Goal: Transaction & Acquisition: Purchase product/service

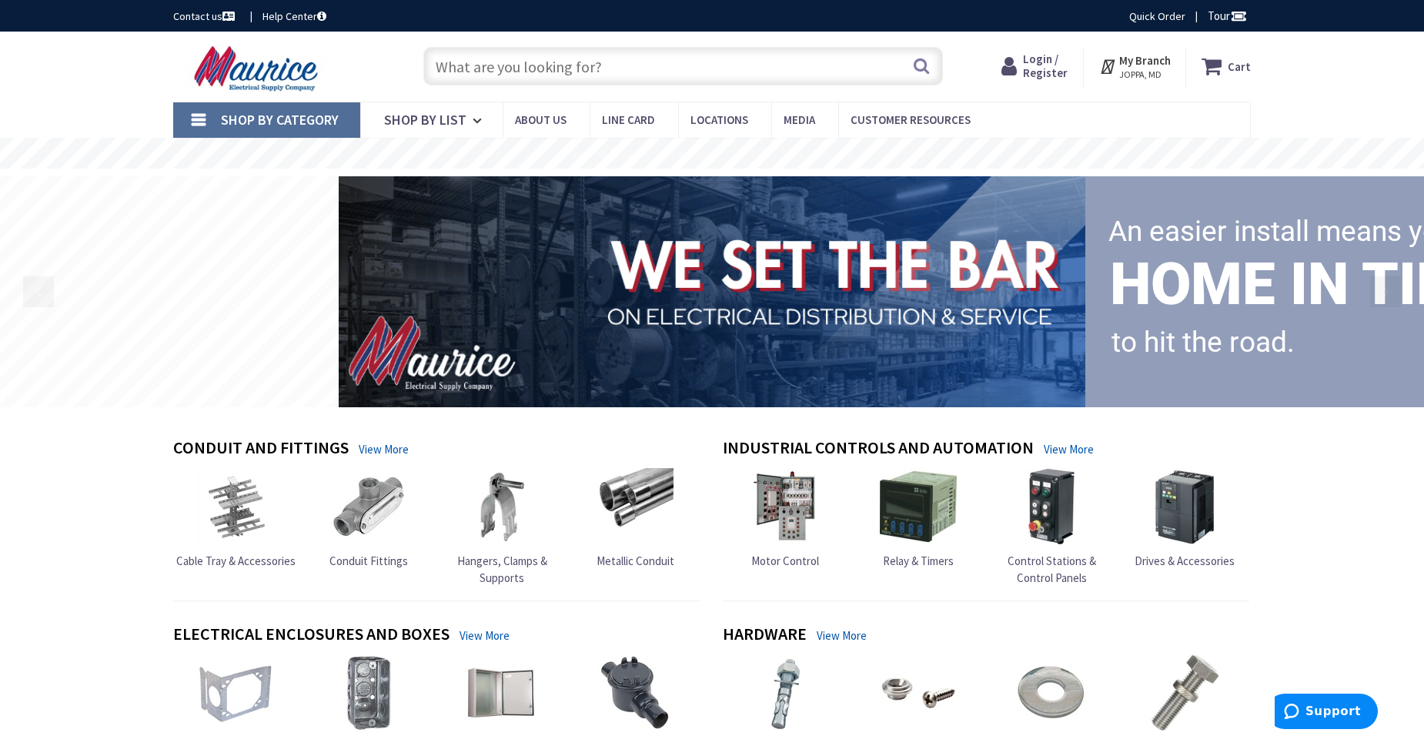
click at [581, 55] on input "text" at bounding box center [683, 66] width 520 height 38
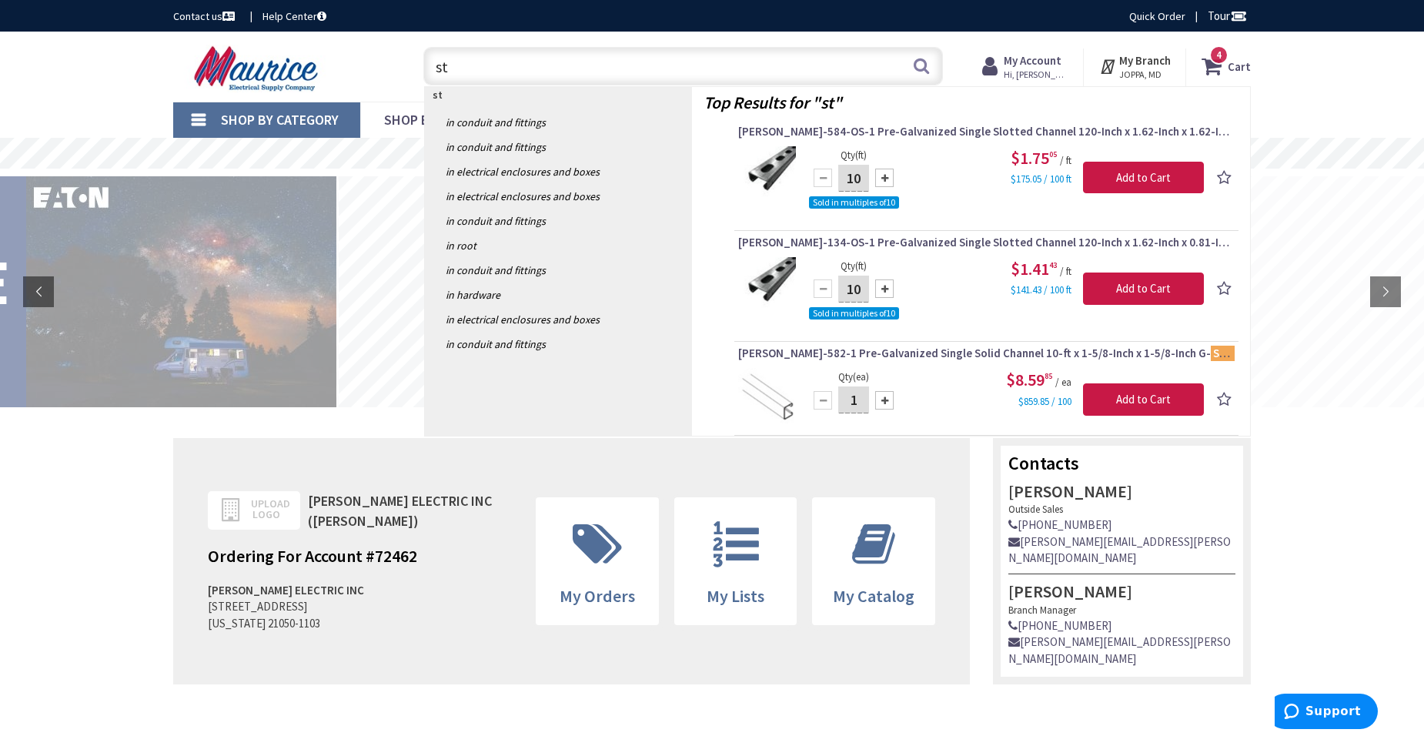
type input "s"
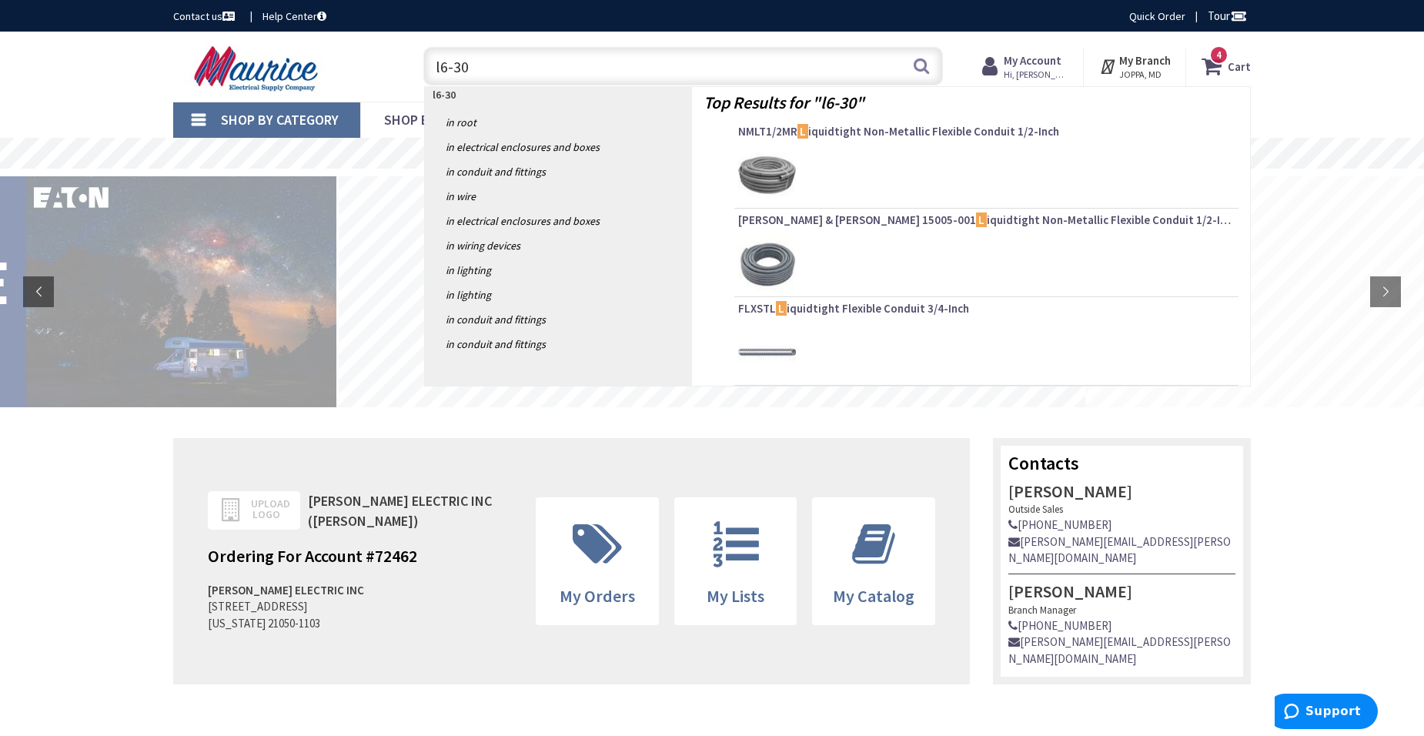
type input "l6-30r"
